Goal: Information Seeking & Learning: Learn about a topic

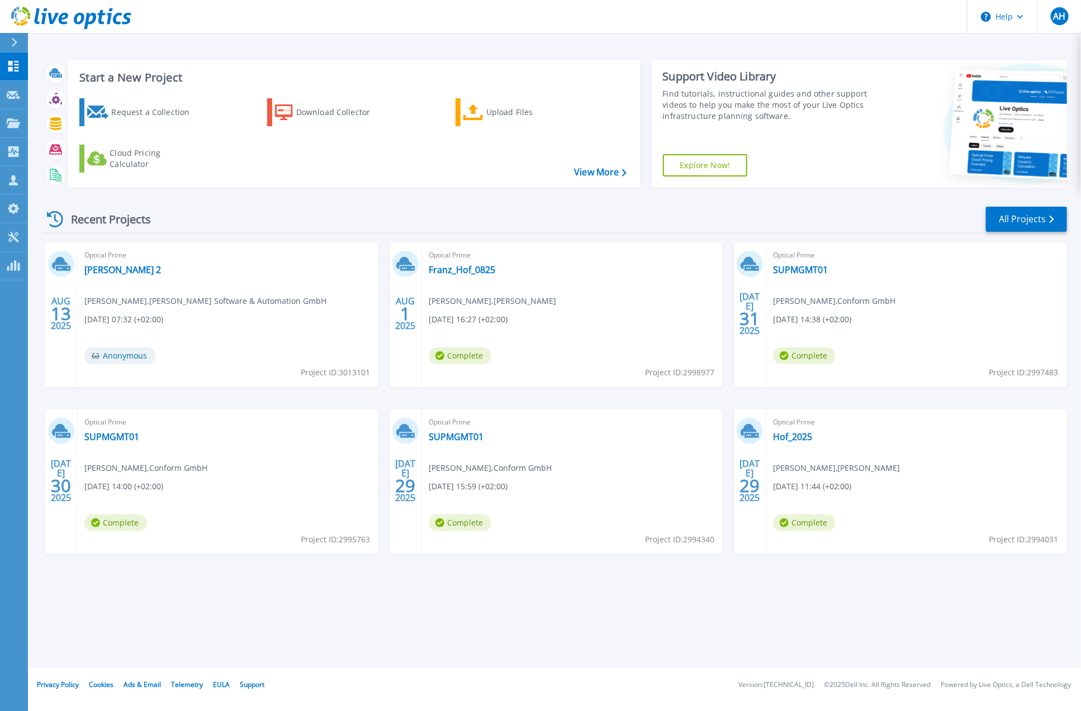
click at [199, 323] on div "Optical Prime [PERSON_NAME] Messung 2 [PERSON_NAME] , [PERSON_NAME] Software & …" at bounding box center [228, 314] width 301 height 145
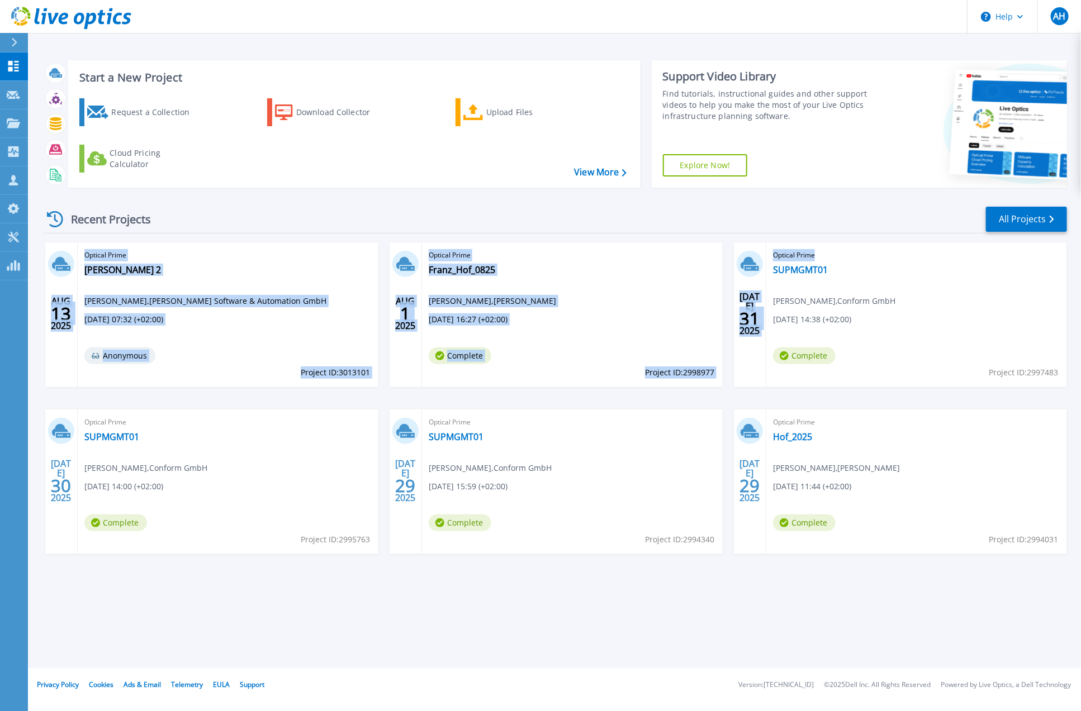
drag, startPoint x: 924, startPoint y: 353, endPoint x: 53, endPoint y: 250, distance: 877.1
click at [53, 250] on div "[DATE] Optical Prime [PERSON_NAME] Messung 2 [PERSON_NAME] , [PERSON_NAME] Soft…" at bounding box center [550, 409] width 1032 height 334
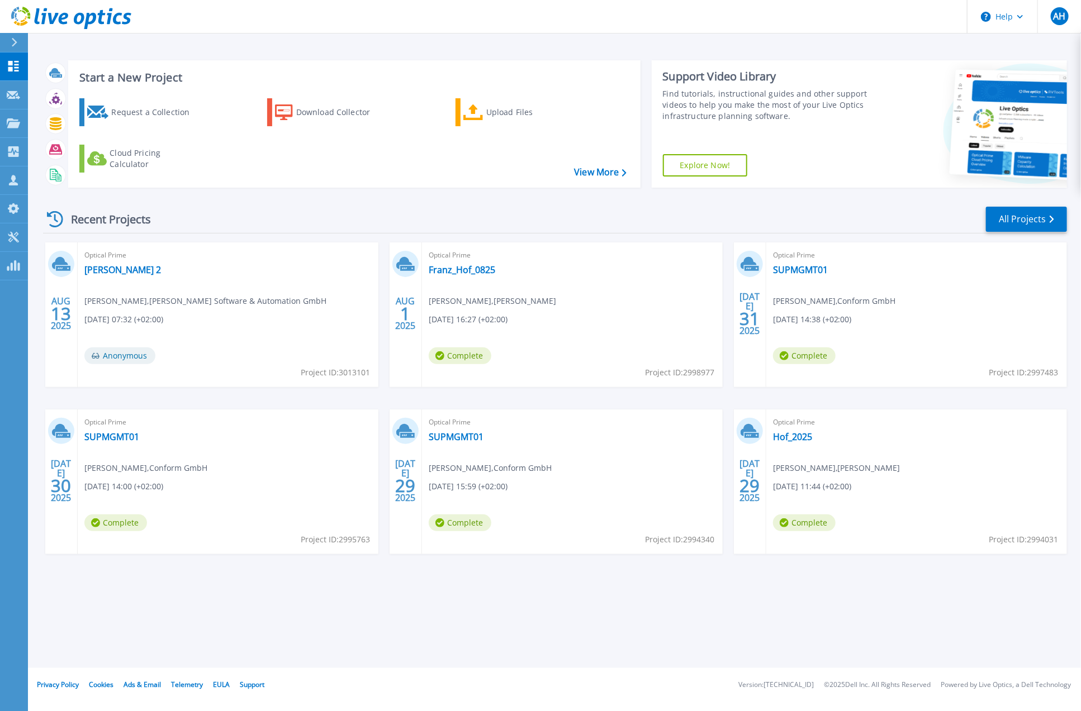
click at [53, 250] on div "[DATE]" at bounding box center [61, 314] width 32 height 145
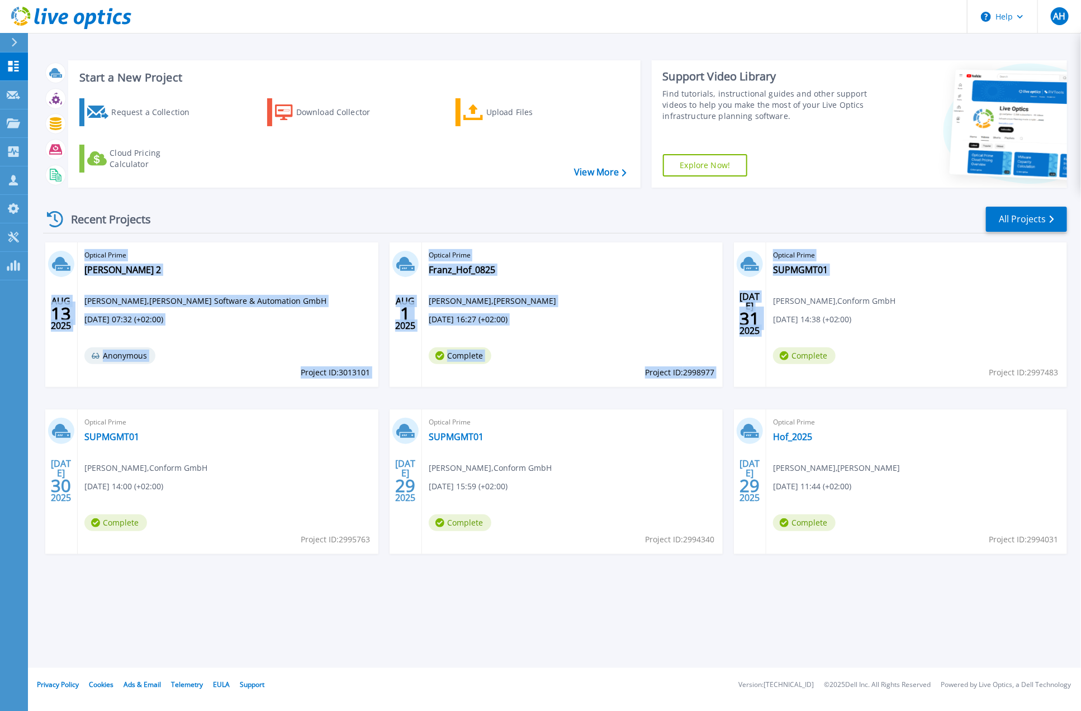
drag, startPoint x: 53, startPoint y: 250, endPoint x: 845, endPoint y: 389, distance: 804.5
click at [844, 389] on div "[DATE] Optical Prime [PERSON_NAME] Messung 2 [PERSON_NAME] , [PERSON_NAME] Soft…" at bounding box center [550, 409] width 1032 height 334
click at [847, 388] on div "[DATE] Optical Prime [PERSON_NAME] Messung 2 [PERSON_NAME] , [PERSON_NAME] Soft…" at bounding box center [550, 409] width 1032 height 334
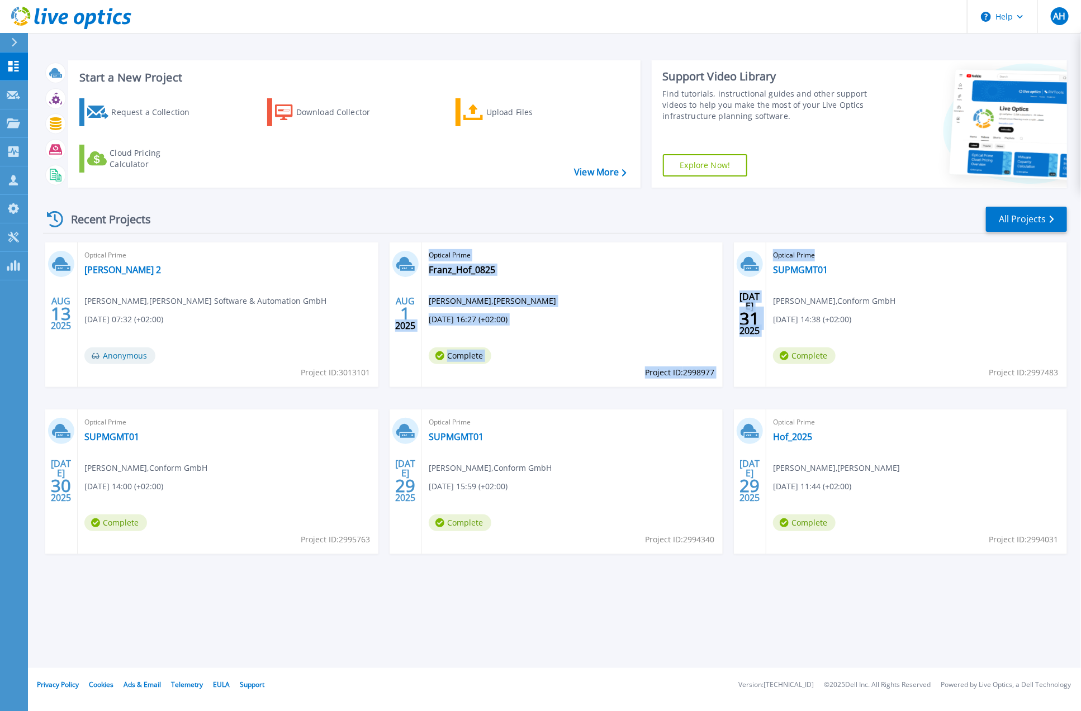
drag, startPoint x: 922, startPoint y: 350, endPoint x: 406, endPoint y: 303, distance: 518.4
click at [406, 303] on div "[DATE] Optical Prime [PERSON_NAME] Messung 2 [PERSON_NAME] , [PERSON_NAME] Soft…" at bounding box center [550, 409] width 1032 height 334
click at [71, 309] on span "1" at bounding box center [61, 313] width 20 height 9
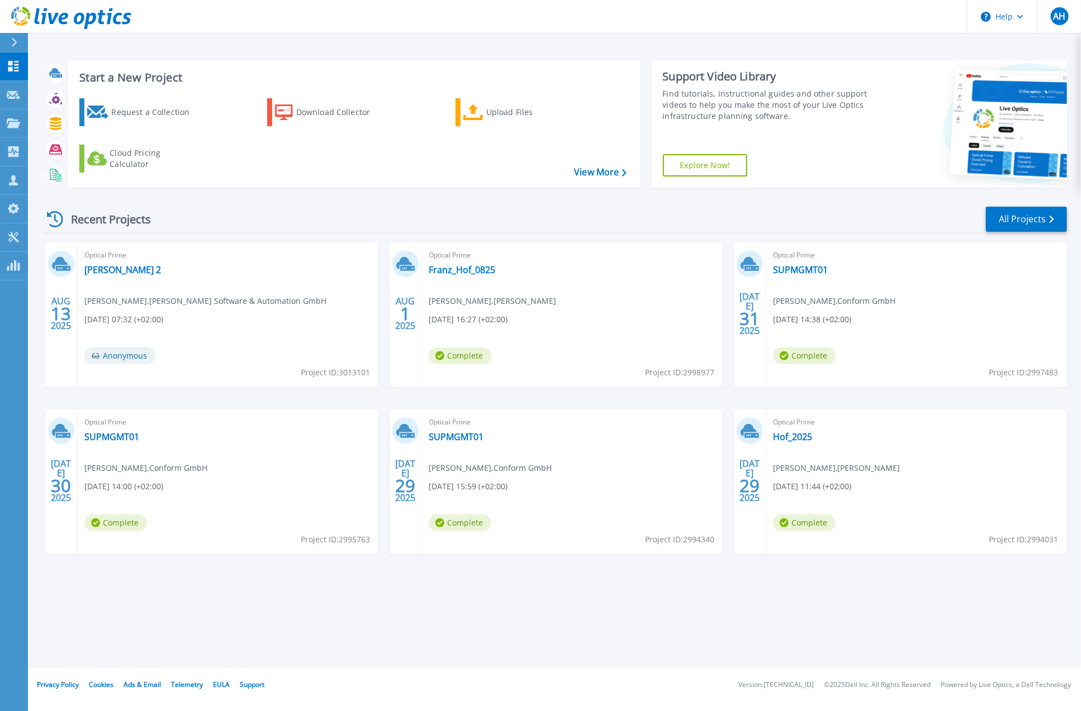
click at [863, 651] on div "Start a New Project Request a Collection Download Collector Upload Files Cloud …" at bounding box center [554, 334] width 1053 height 668
